Goal: Navigation & Orientation: Understand site structure

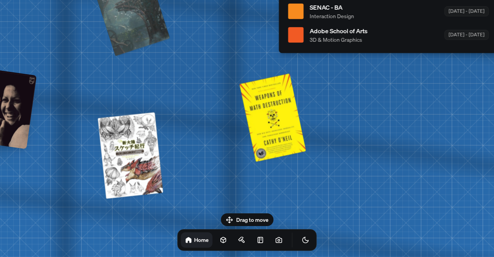
drag, startPoint x: 198, startPoint y: 172, endPoint x: 71, endPoint y: 185, distance: 128.0
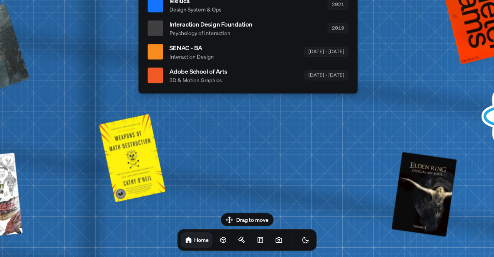
drag, startPoint x: 245, startPoint y: 74, endPoint x: 99, endPoint y: 123, distance: 153.7
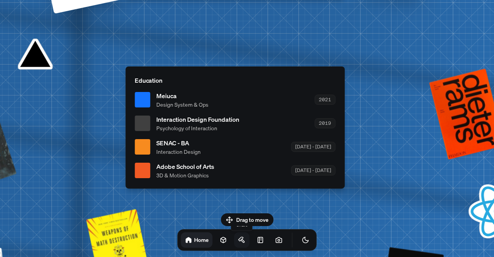
click at [238, 236] on icon at bounding box center [242, 240] width 8 height 8
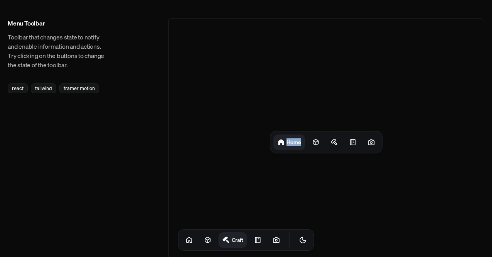
drag, startPoint x: 198, startPoint y: 54, endPoint x: 316, endPoint y: 99, distance: 126.1
click at [316, 99] on div "Home" at bounding box center [326, 142] width 316 height 247
click at [319, 140] on icon at bounding box center [316, 142] width 8 height 8
click at [263, 61] on div "Projects" at bounding box center [326, 142] width 316 height 247
drag, startPoint x: 263, startPoint y: 61, endPoint x: 337, endPoint y: 138, distance: 106.9
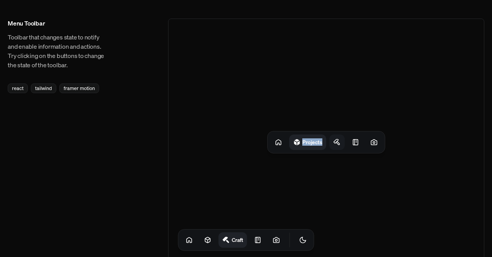
click at [337, 138] on div "Projects" at bounding box center [326, 142] width 316 height 247
click at [337, 139] on icon at bounding box center [336, 141] width 5 height 4
click at [355, 140] on icon at bounding box center [352, 142] width 8 height 8
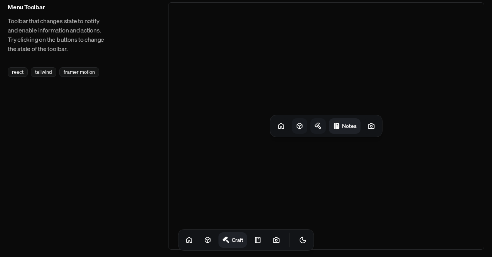
scroll to position [20, 0]
